Goal: Navigation & Orientation: Find specific page/section

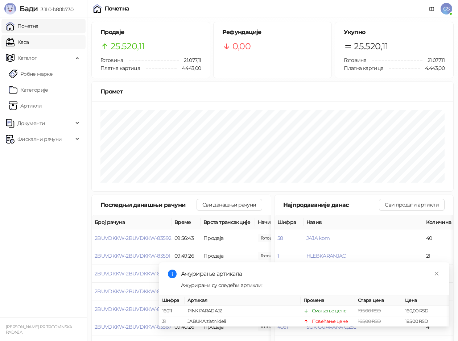
click at [29, 48] on link "Каса" at bounding box center [17, 42] width 23 height 14
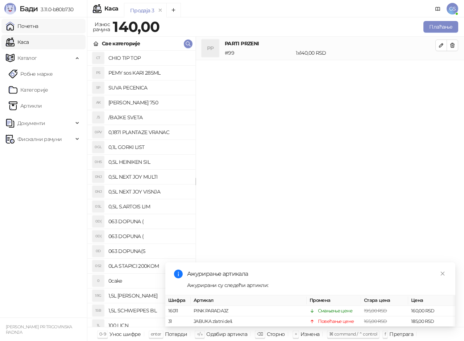
click at [38, 29] on link "Почетна" at bounding box center [22, 26] width 33 height 14
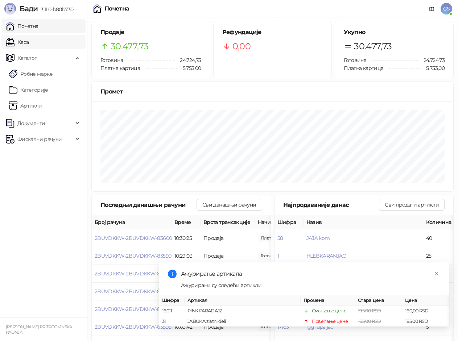
click at [29, 41] on link "Каса" at bounding box center [17, 42] width 23 height 14
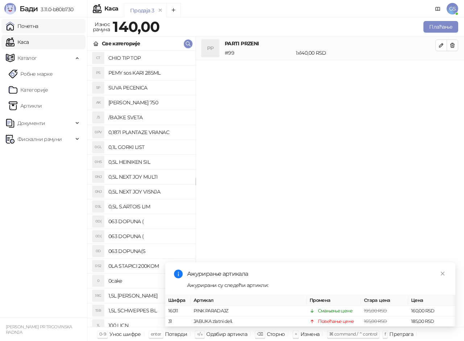
click at [38, 25] on link "Почетна" at bounding box center [22, 26] width 33 height 14
